Goal: Information Seeking & Learning: Learn about a topic

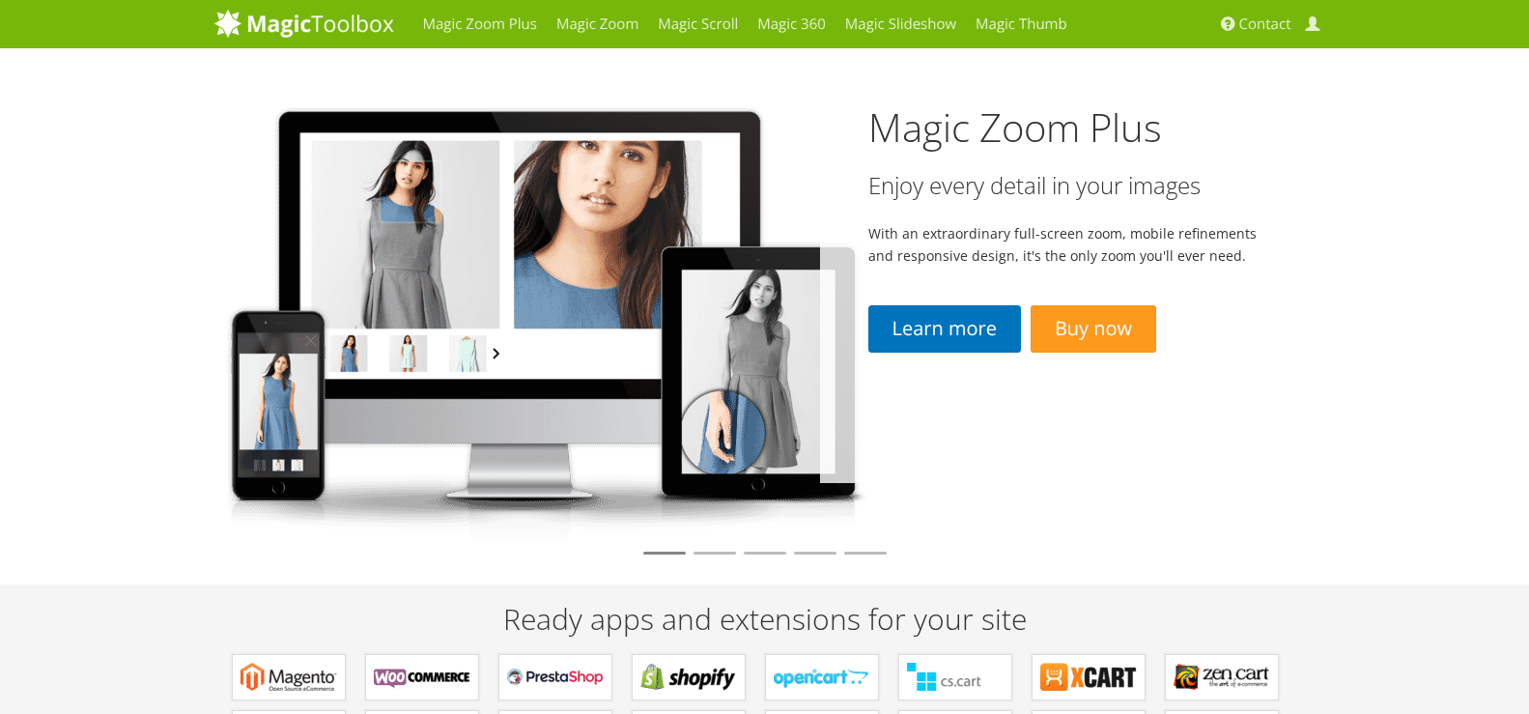
click at [469, 304] on img at bounding box center [541, 317] width 655 height 451
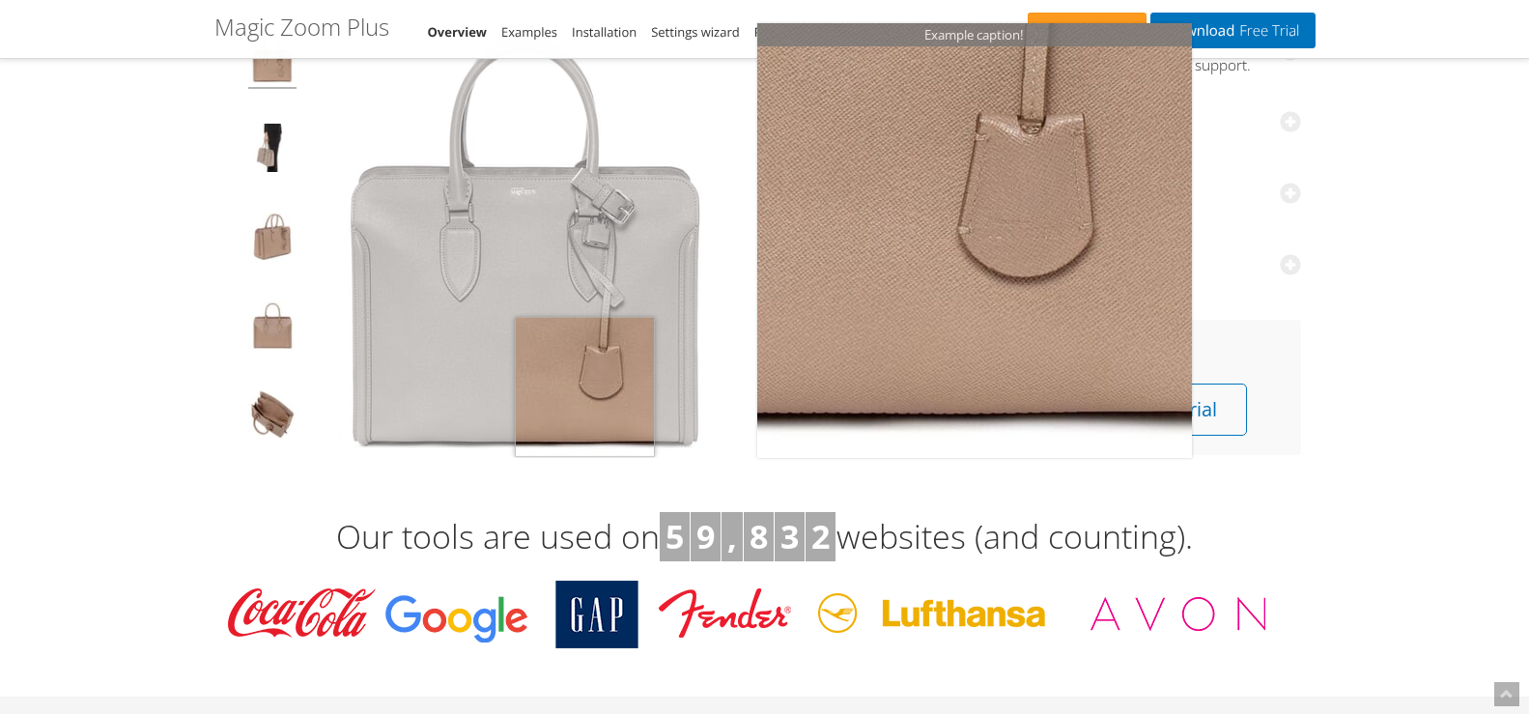
scroll to position [290, 0]
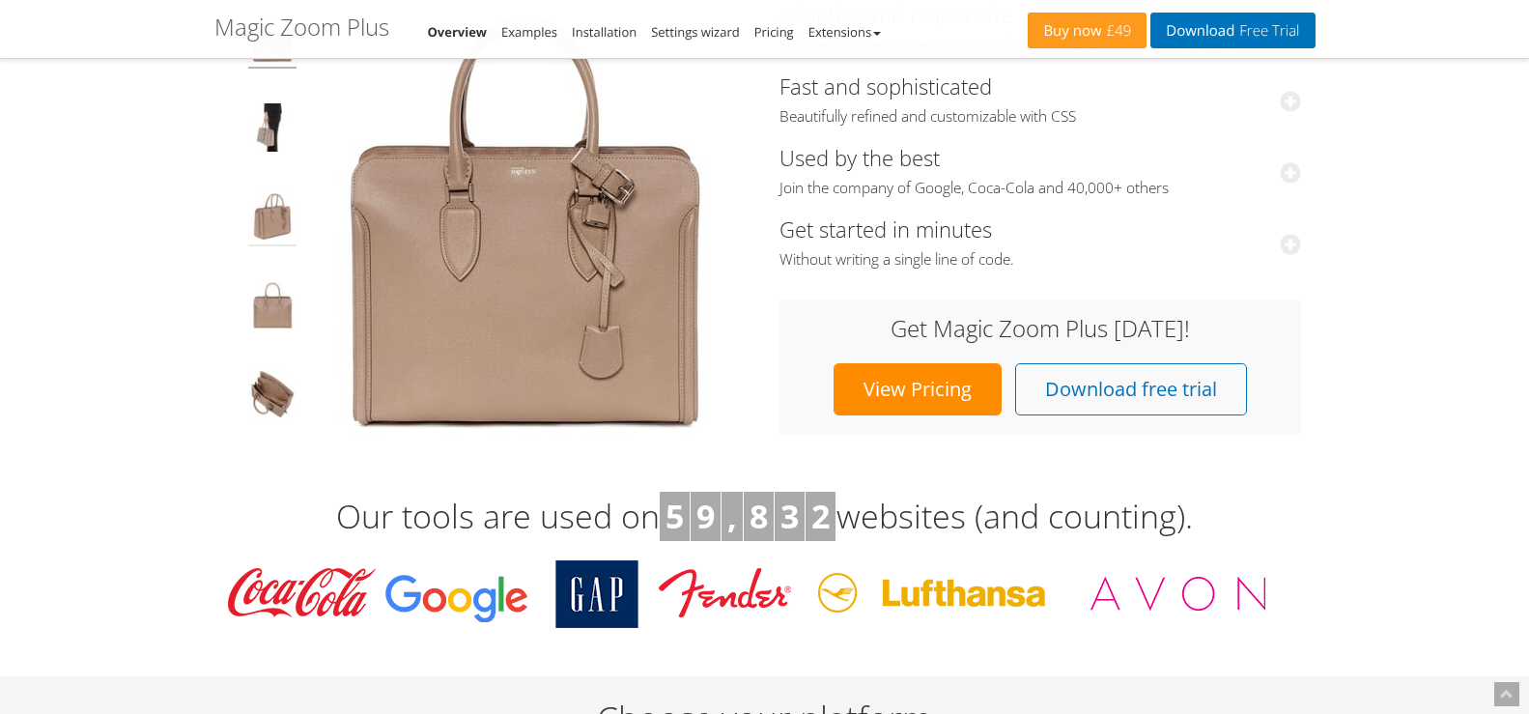
click at [288, 224] on img at bounding box center [272, 219] width 48 height 54
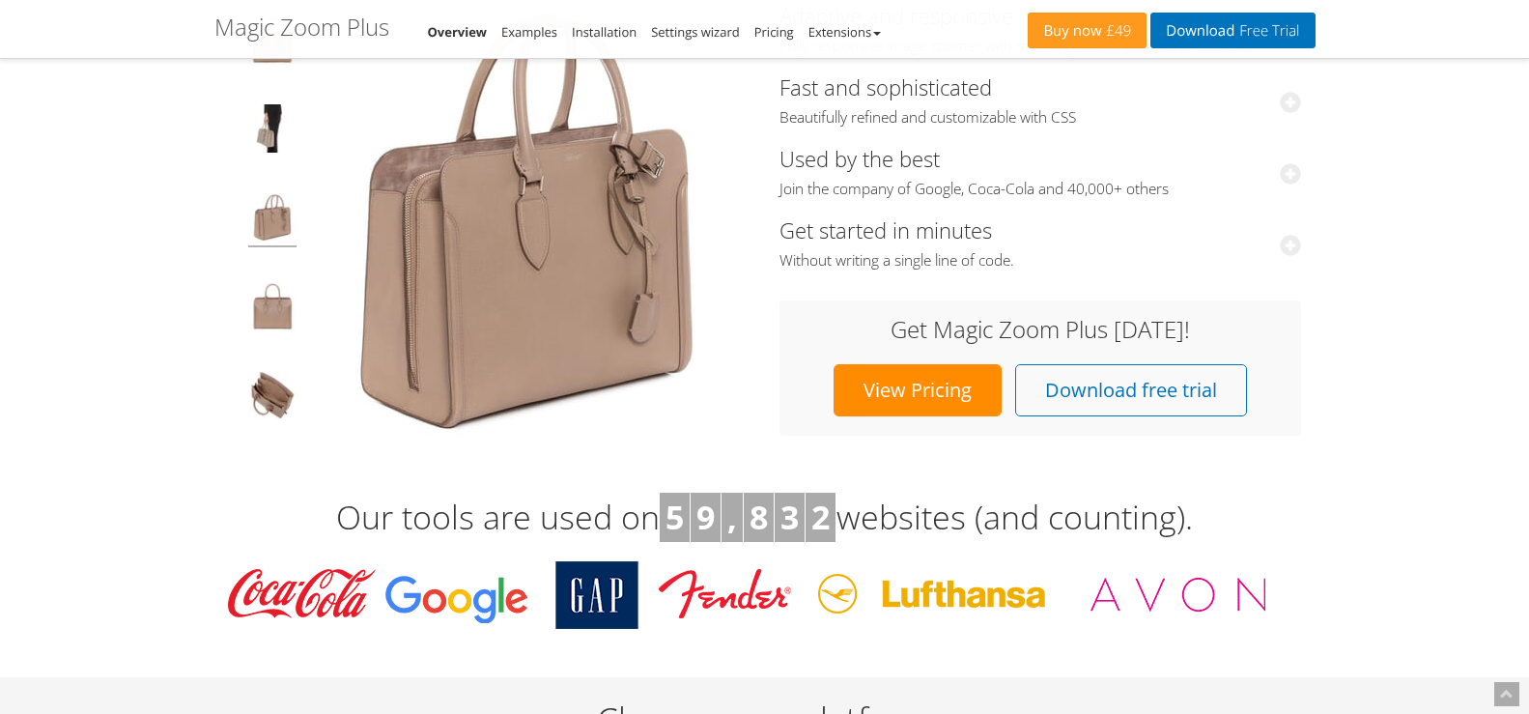
scroll to position [193, 0]
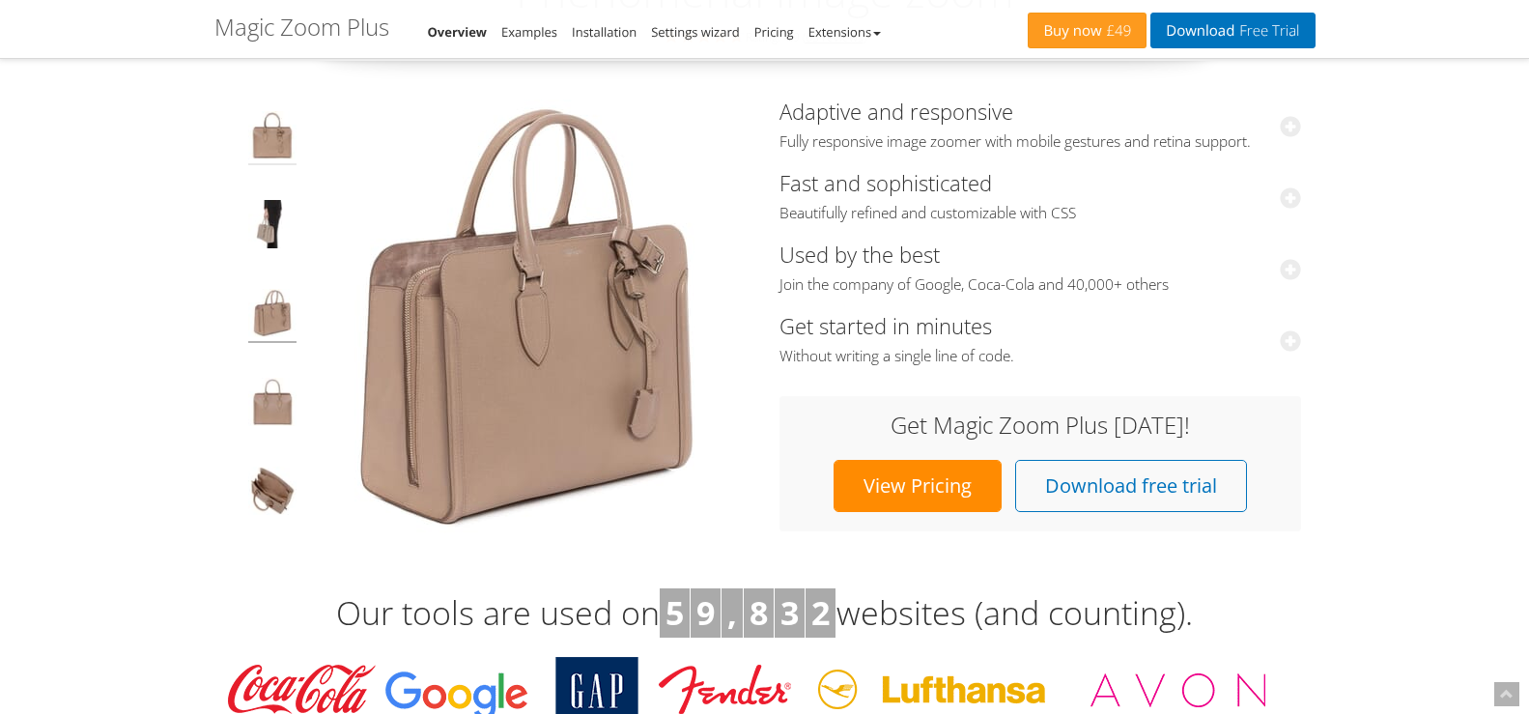
click at [274, 154] on img at bounding box center [272, 138] width 48 height 54
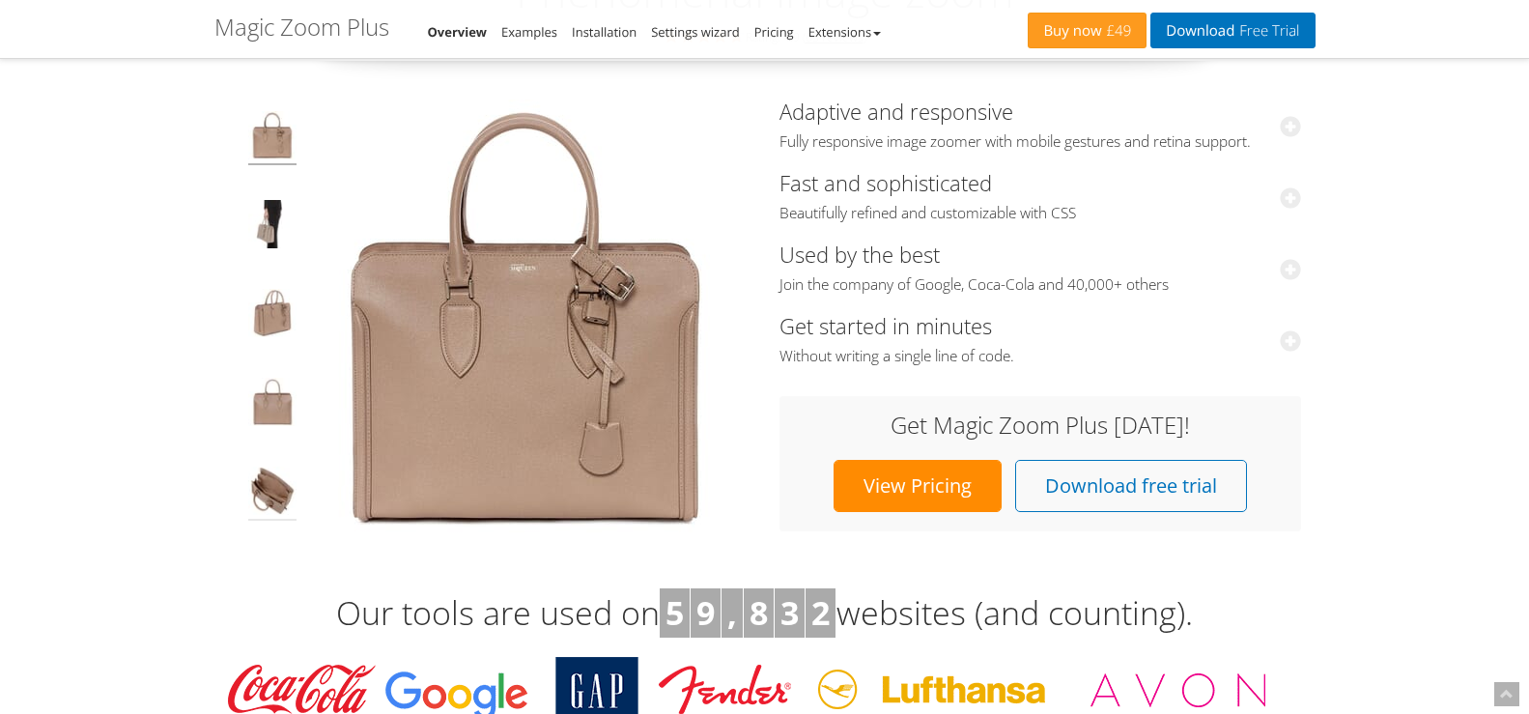
drag, startPoint x: 271, startPoint y: 495, endPoint x: 274, endPoint y: 486, distance: 10.1
click at [271, 494] on img at bounding box center [272, 493] width 48 height 54
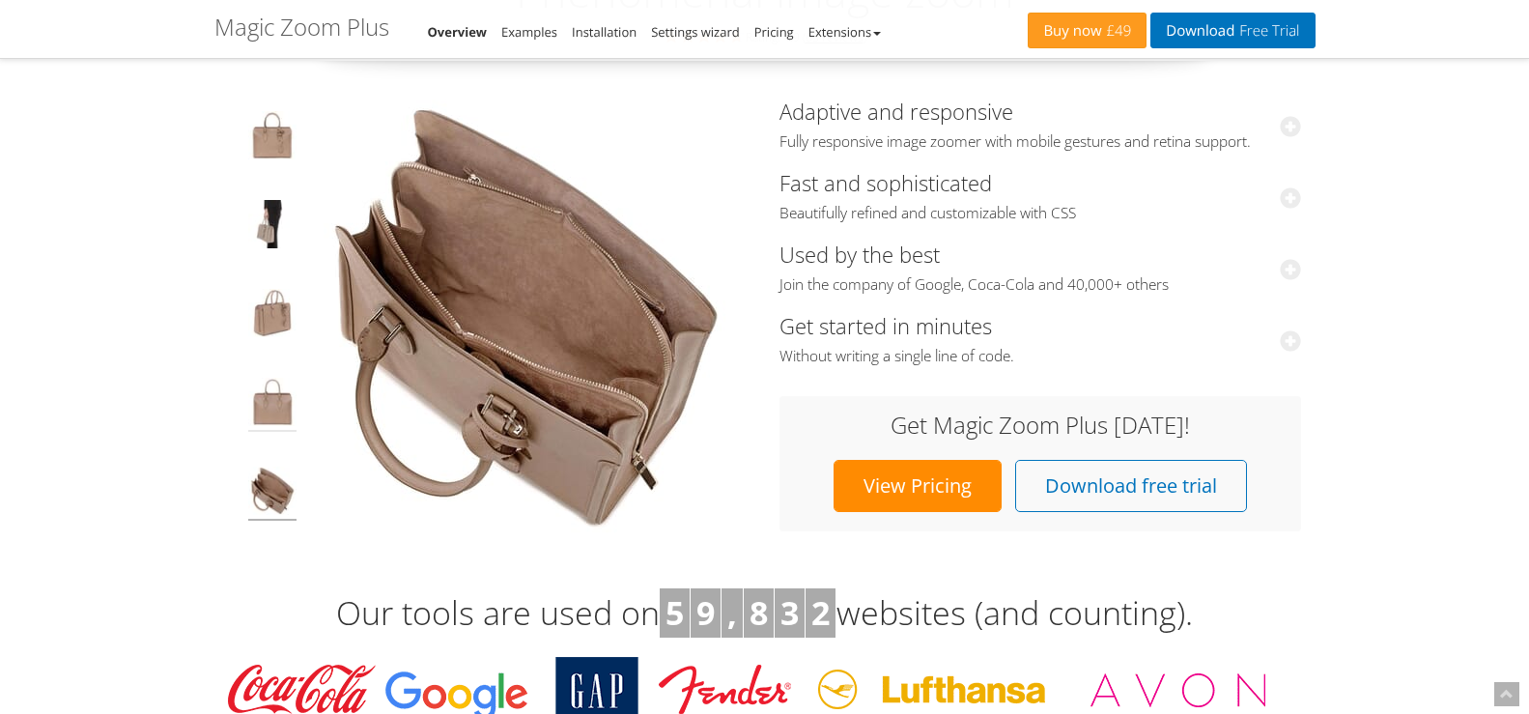
click at [271, 412] on img at bounding box center [272, 405] width 48 height 54
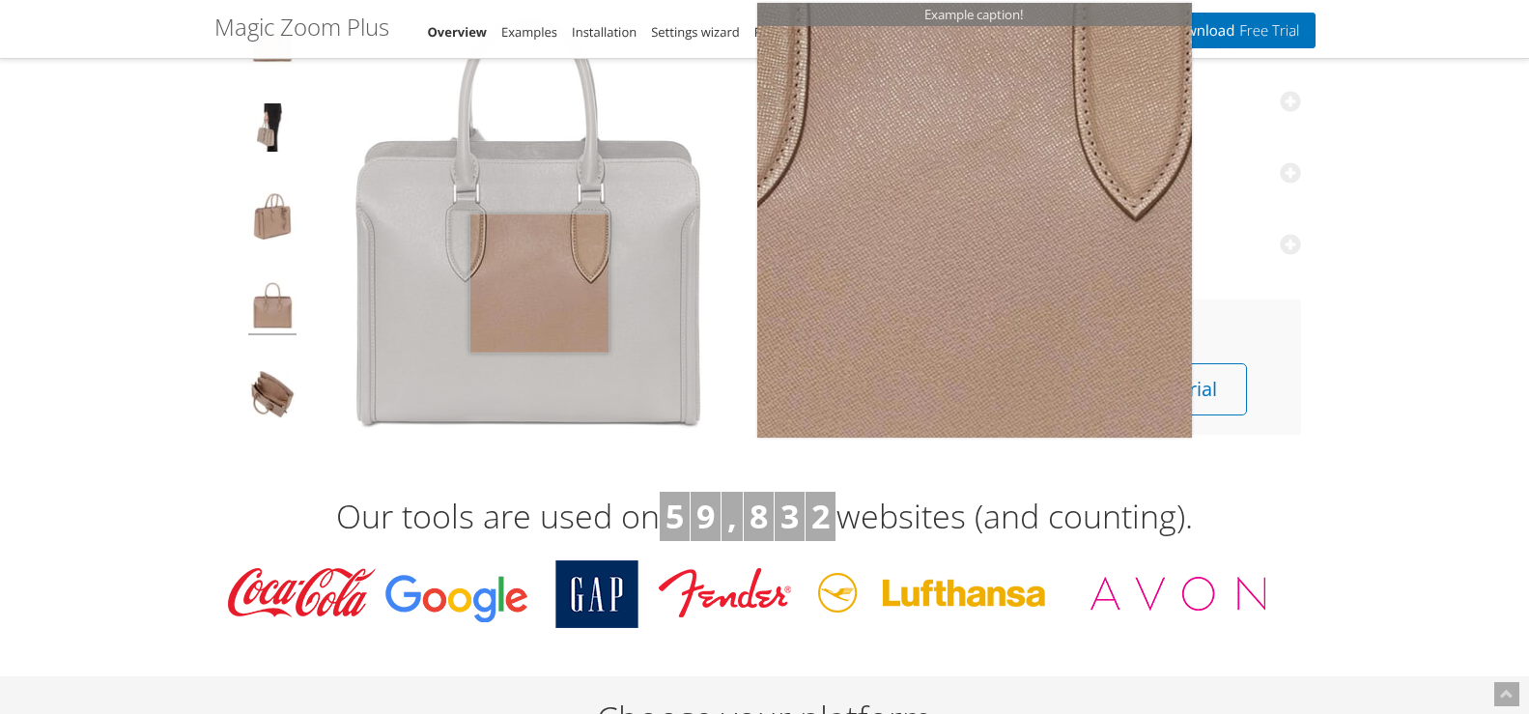
scroll to position [0, 0]
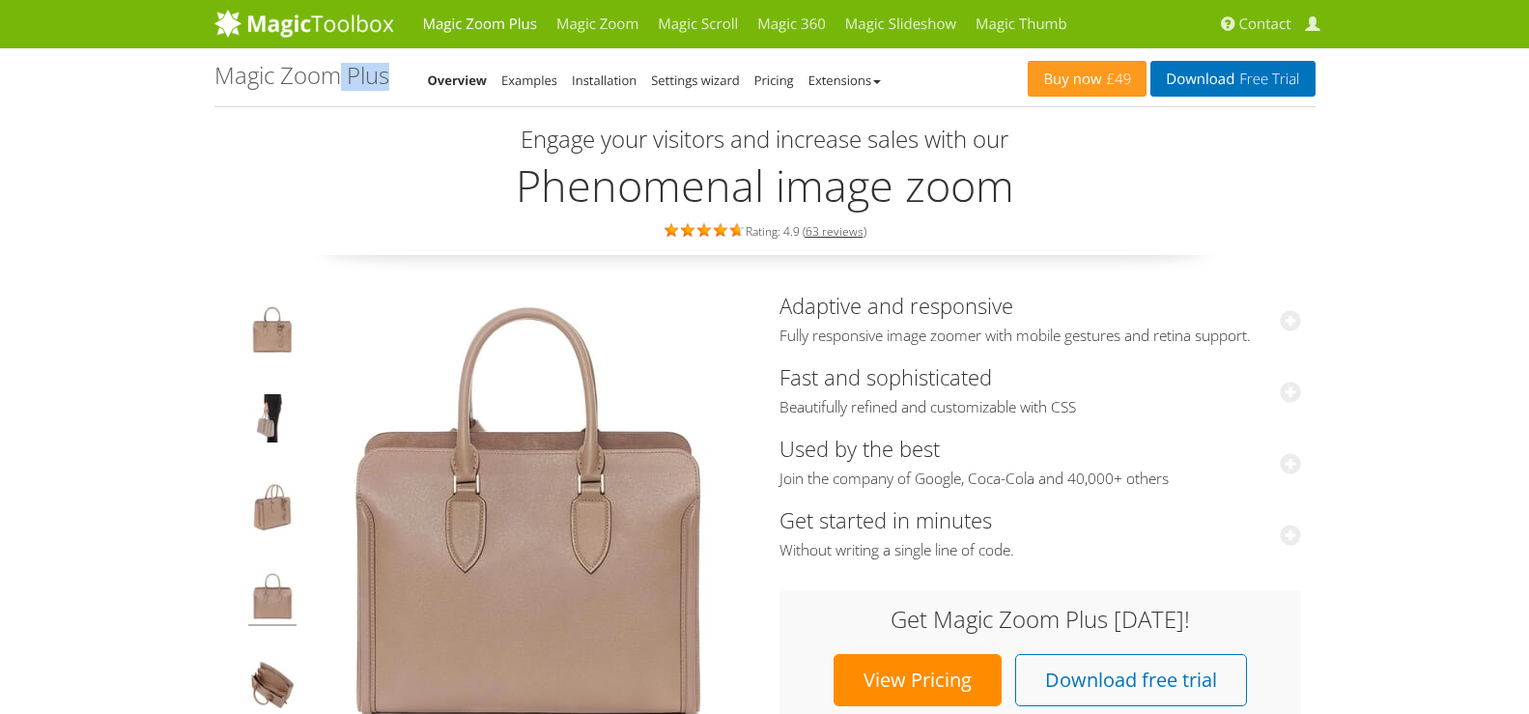
drag, startPoint x: 210, startPoint y: 69, endPoint x: 333, endPoint y: 83, distance: 124.5
drag, startPoint x: 284, startPoint y: 73, endPoint x: 392, endPoint y: 72, distance: 108.2
click at [392, 72] on div "Magic Zoom Plus Overview Examples Installation Settings wizard Pricing Extensio…" at bounding box center [621, 77] width 814 height 29
drag, startPoint x: 219, startPoint y: 70, endPoint x: 343, endPoint y: 73, distance: 123.6
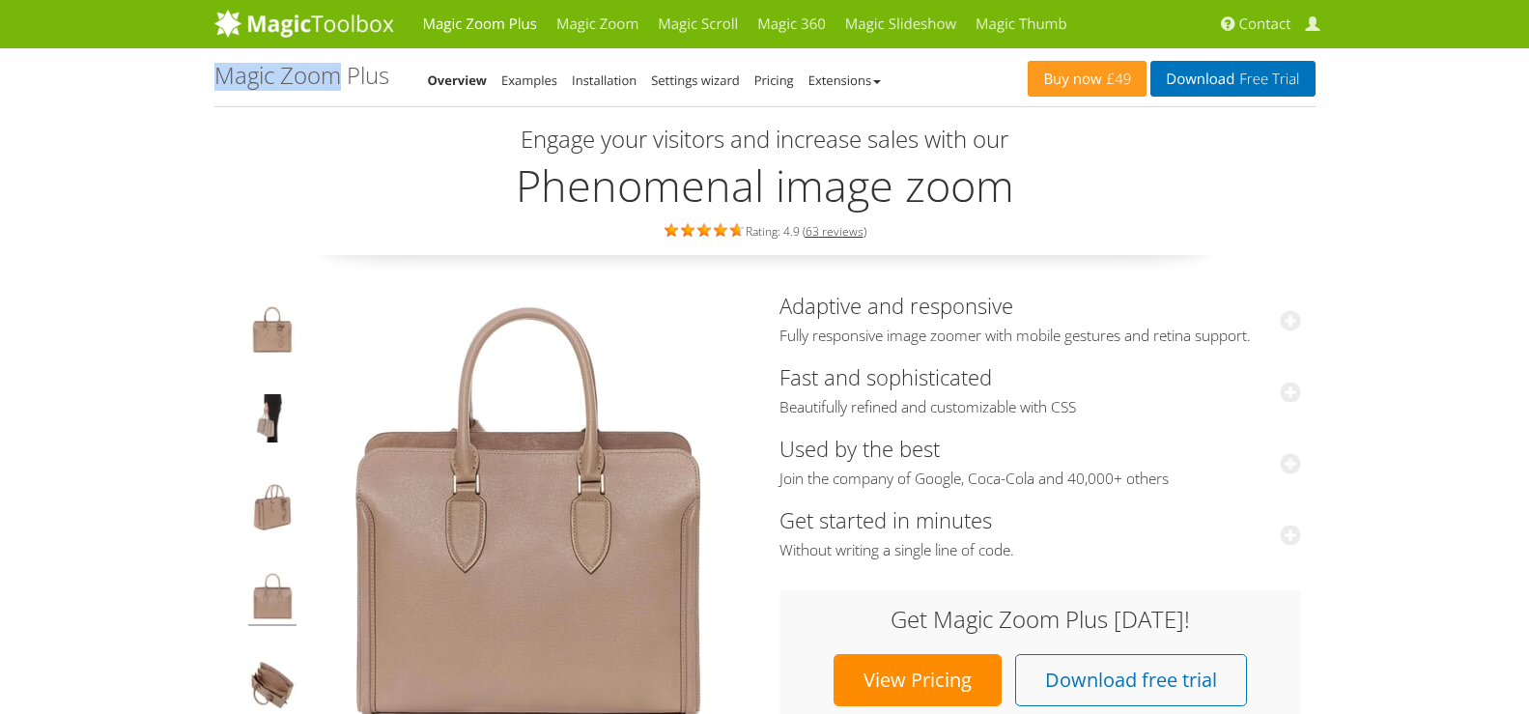
click at [343, 73] on h1 "Magic Zoom Plus" at bounding box center [301, 75] width 175 height 25
copy h1 "Magic Zoom"
